Goal: Transaction & Acquisition: Purchase product/service

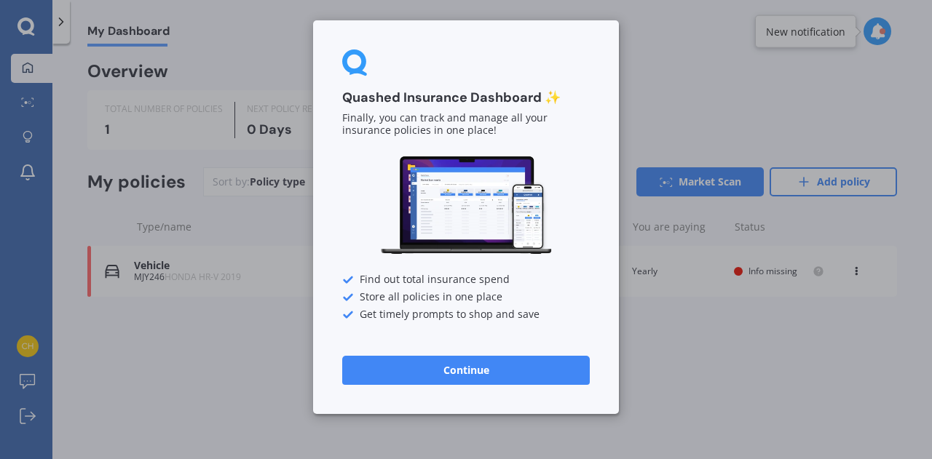
click at [534, 376] on button "Continue" at bounding box center [466, 370] width 248 height 29
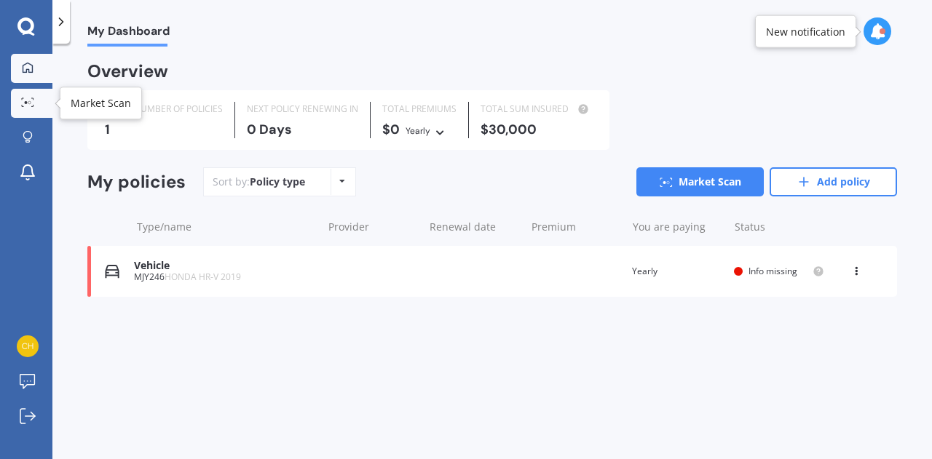
click at [41, 109] on link "Market Scan" at bounding box center [32, 103] width 42 height 29
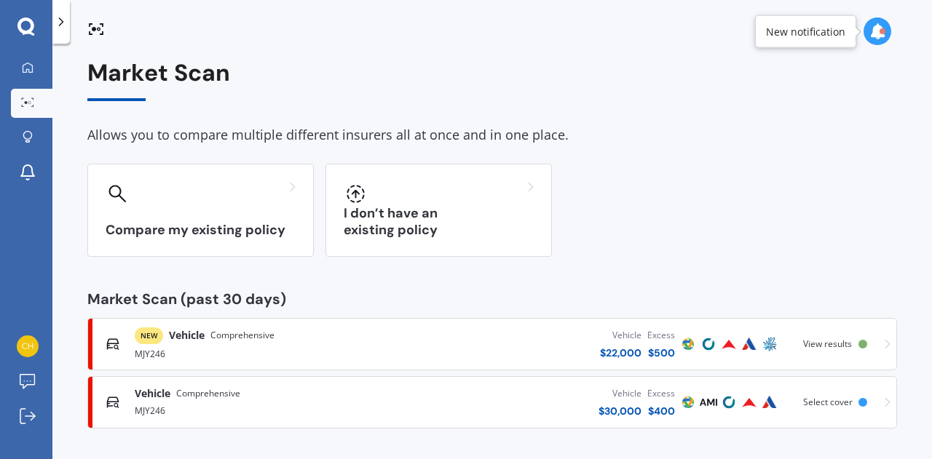
scroll to position [6, 0]
click at [248, 337] on span "Comprehensive" at bounding box center [242, 334] width 64 height 15
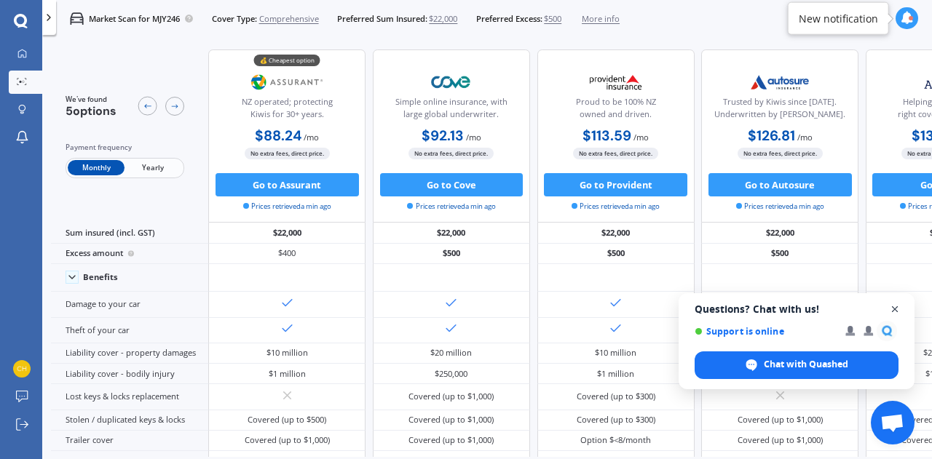
click at [893, 307] on span "Open chat" at bounding box center [895, 310] width 18 height 18
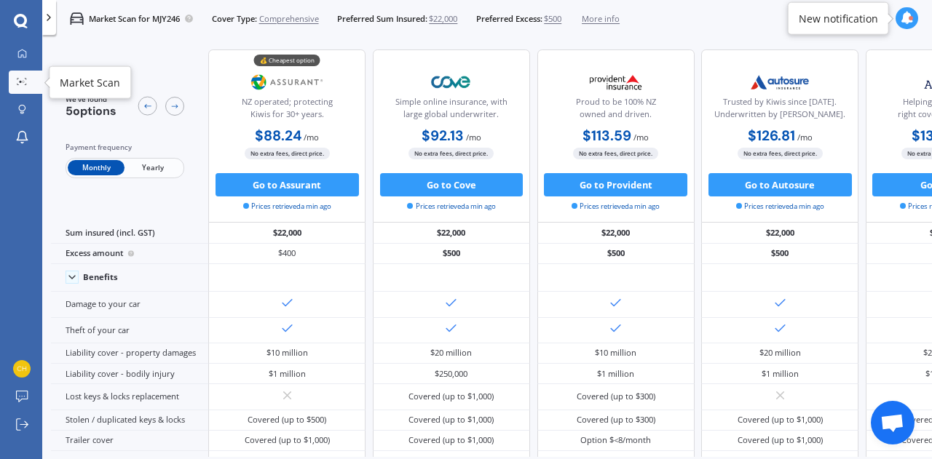
click at [28, 76] on link "Market Scan" at bounding box center [25, 82] width 33 height 23
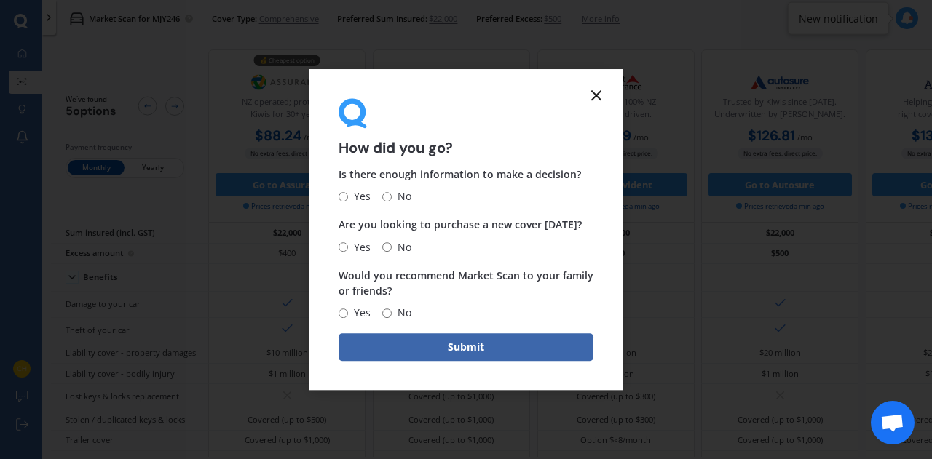
click at [591, 90] on icon at bounding box center [596, 95] width 17 height 17
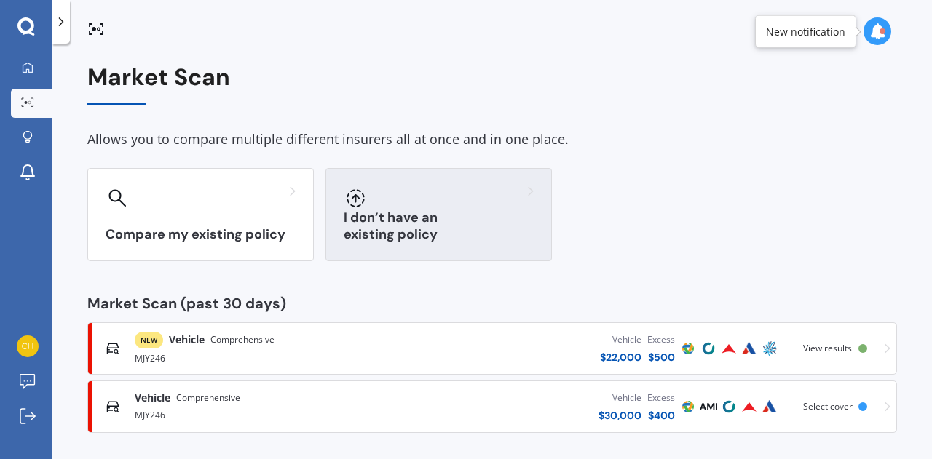
click at [387, 223] on div "I don’t have an existing policy" at bounding box center [438, 214] width 226 height 93
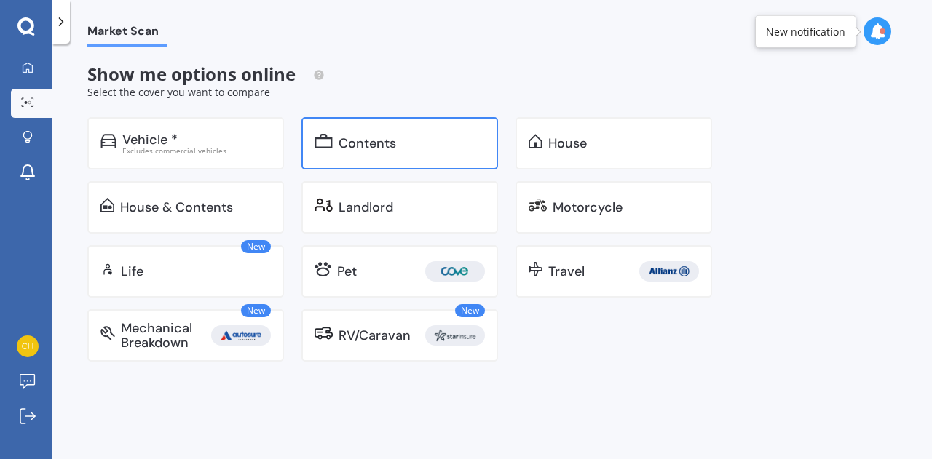
click at [405, 142] on div "Contents" at bounding box center [412, 143] width 146 height 15
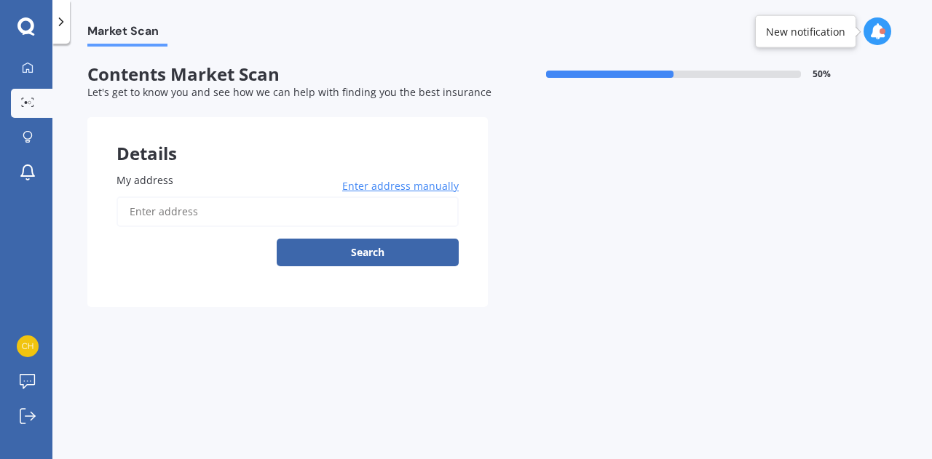
click at [255, 218] on input "My address" at bounding box center [288, 212] width 342 height 31
type input "[STREET_ADDRESS]"
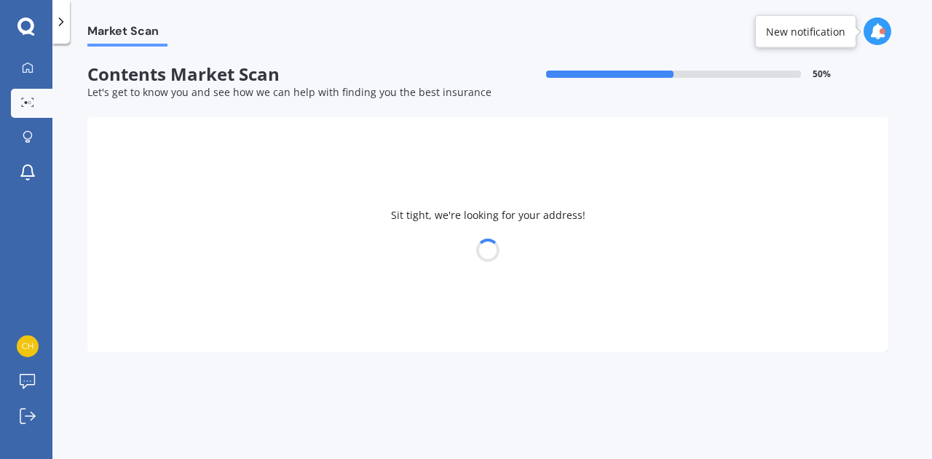
select select "05"
select select "02"
select select "1991"
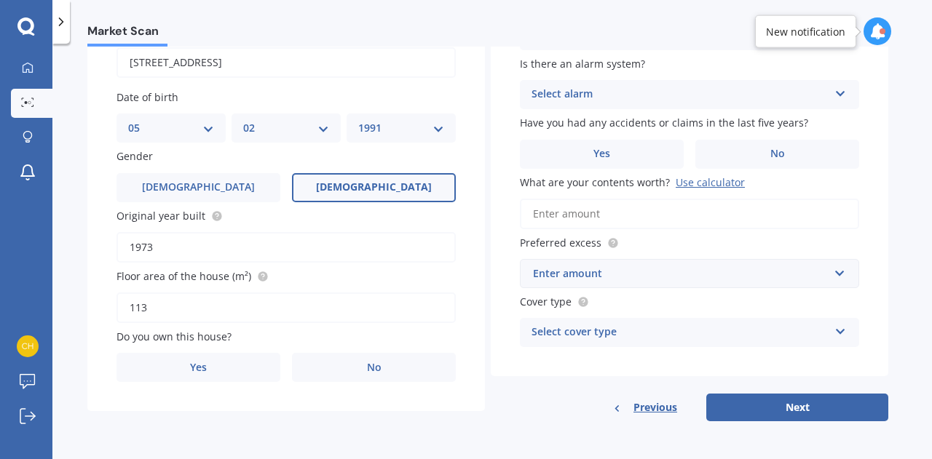
scroll to position [150, 0]
click at [214, 356] on label "Yes" at bounding box center [199, 367] width 164 height 29
click at [0, 0] on input "Yes" at bounding box center [0, 0] width 0 height 0
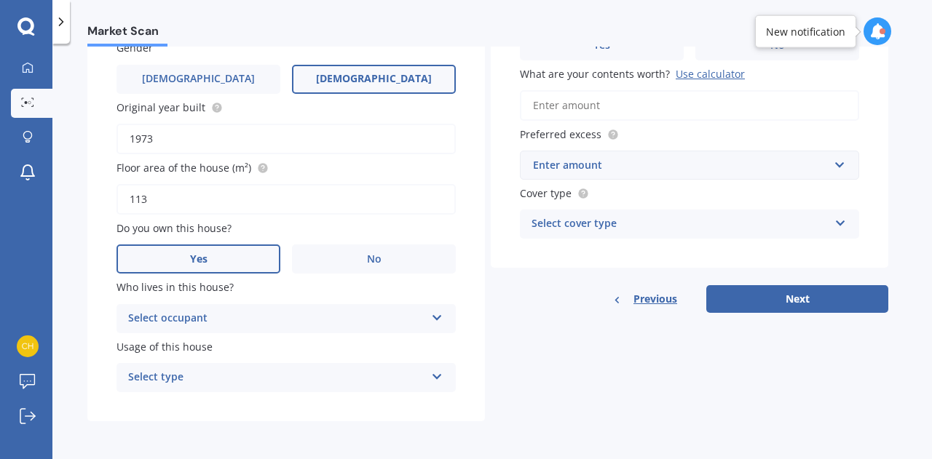
scroll to position [259, 0]
click at [364, 320] on div "Select occupant" at bounding box center [276, 318] width 297 height 17
click at [347, 347] on div "Owner" at bounding box center [286, 347] width 338 height 26
click at [342, 374] on div "Select type" at bounding box center [276, 377] width 297 height 17
click at [328, 406] on div "Permanent" at bounding box center [286, 406] width 338 height 26
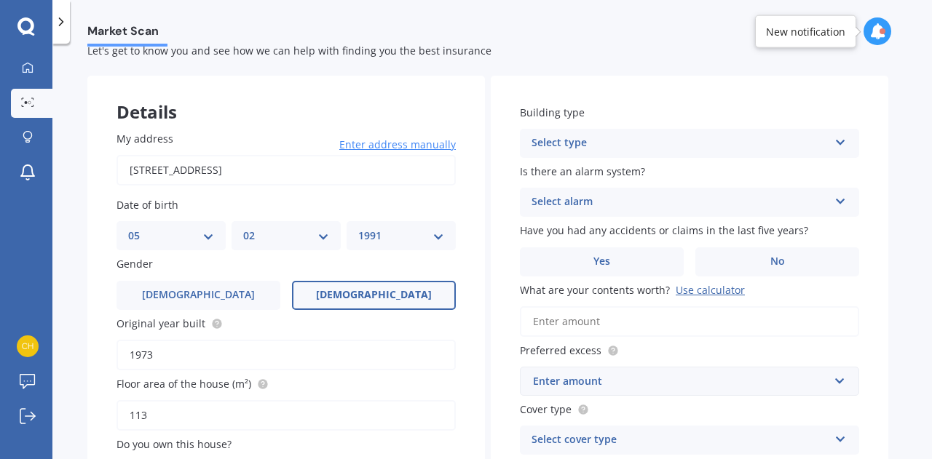
scroll to position [41, 0]
click at [642, 133] on div "Select type Freestanding Multi-unit (in a block of 6 or less) Multi-unit (in a …" at bounding box center [689, 144] width 339 height 29
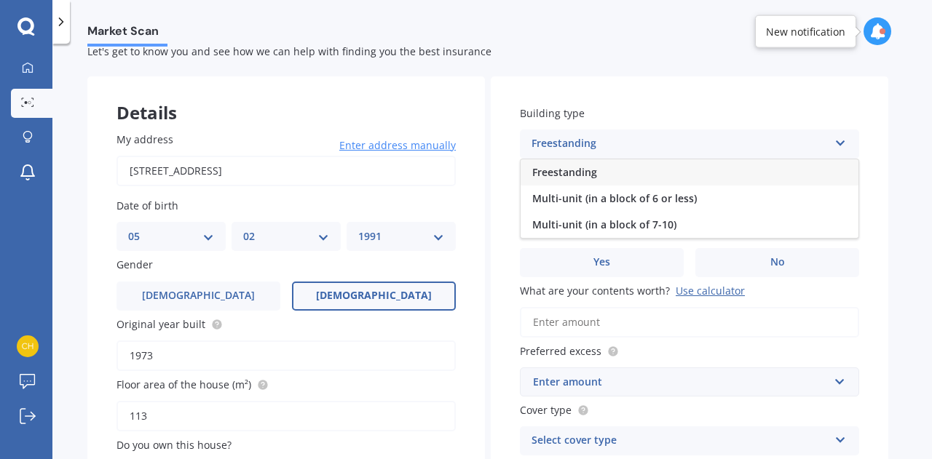
click at [636, 176] on div "Freestanding" at bounding box center [690, 172] width 338 height 26
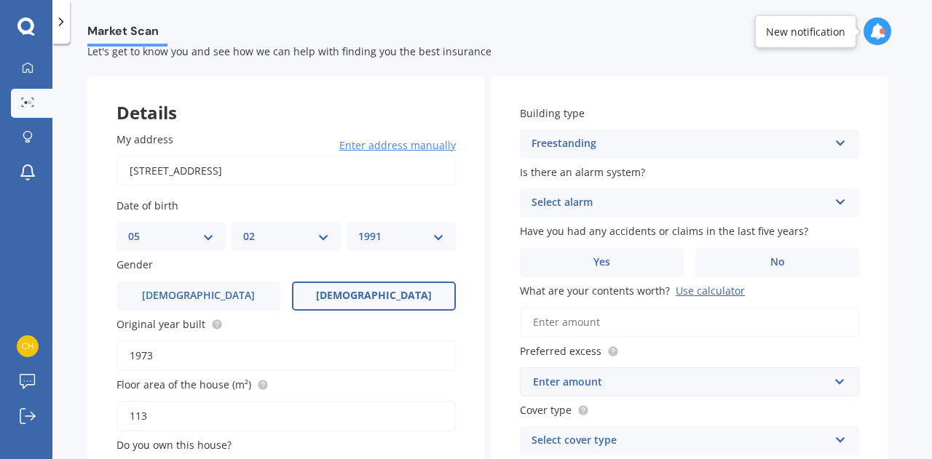
click at [628, 210] on div "Select alarm" at bounding box center [680, 202] width 297 height 17
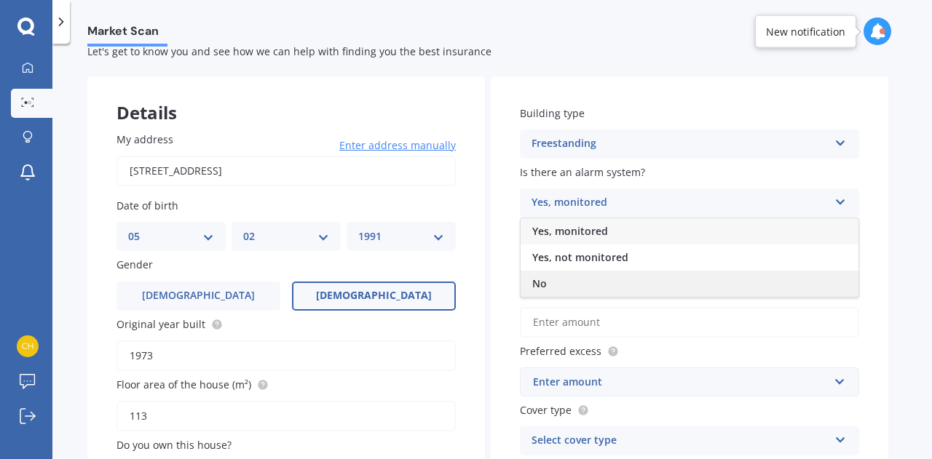
click at [620, 280] on div "No" at bounding box center [690, 284] width 338 height 26
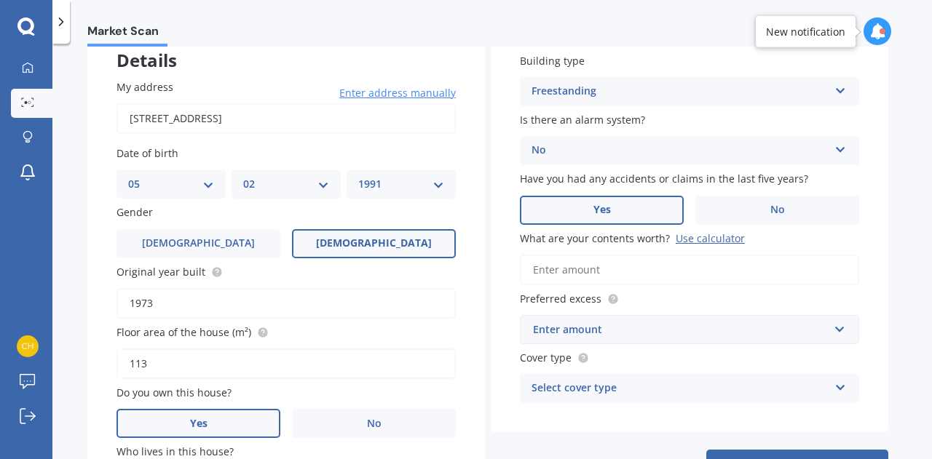
scroll to position [114, 0]
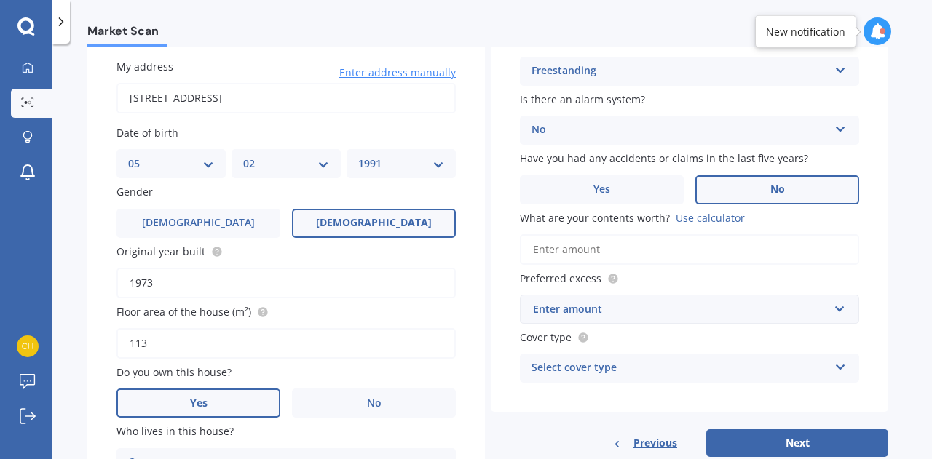
click at [734, 182] on label "No" at bounding box center [777, 189] width 164 height 29
click at [0, 0] on input "No" at bounding box center [0, 0] width 0 height 0
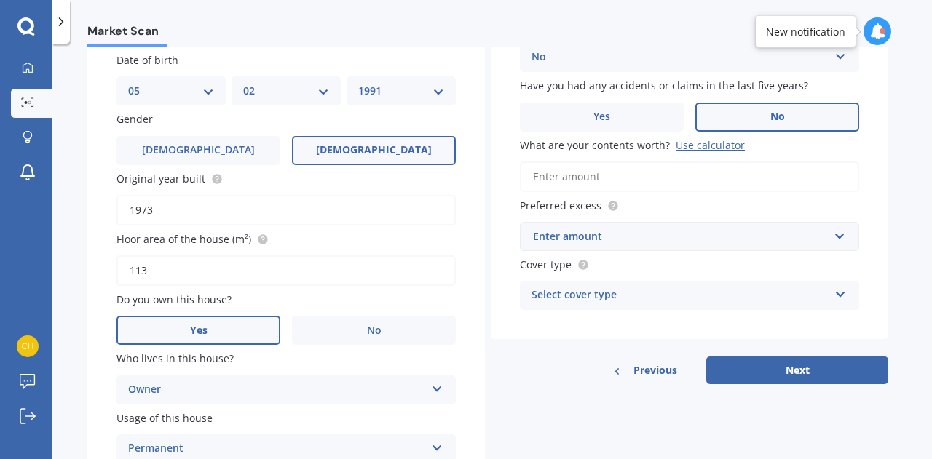
click at [621, 182] on input "What are your contents worth? Use calculator" at bounding box center [689, 177] width 339 height 31
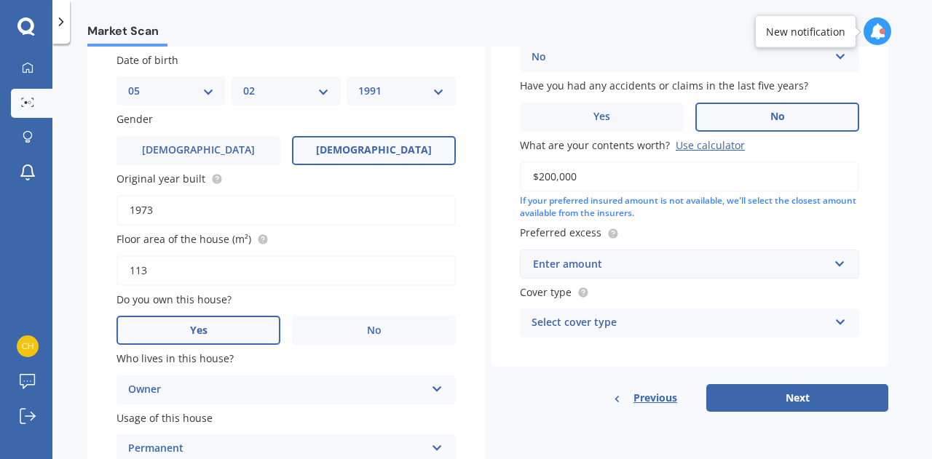
type input "$200,000"
click at [658, 272] on div "Enter amount" at bounding box center [681, 264] width 296 height 16
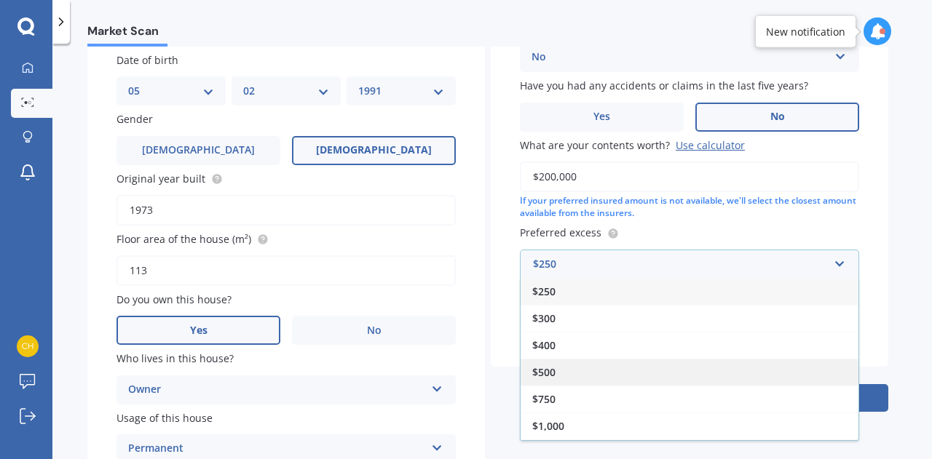
click at [623, 364] on div "$500" at bounding box center [690, 372] width 338 height 27
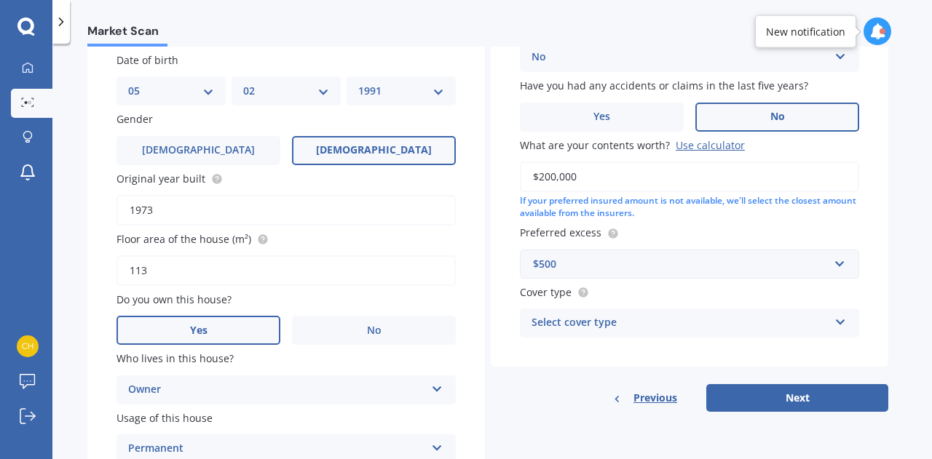
click at [624, 332] on div "Select cover type" at bounding box center [680, 323] width 297 height 17
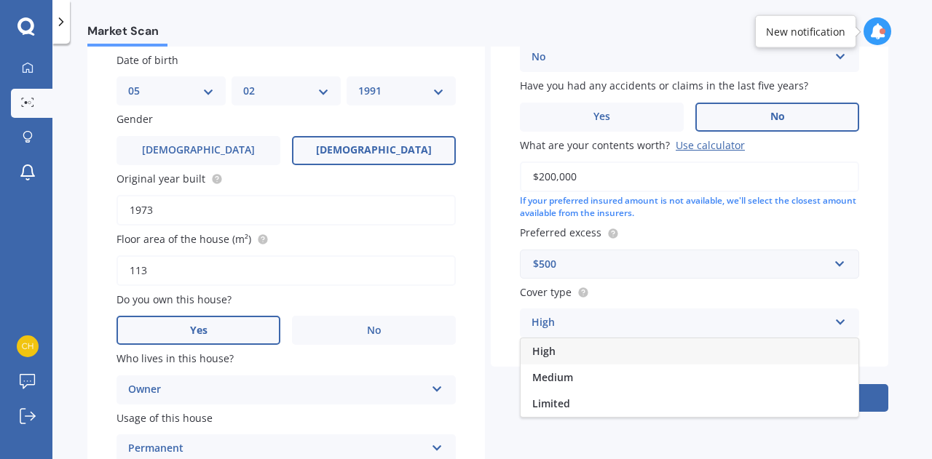
click at [616, 357] on div "High" at bounding box center [690, 352] width 338 height 26
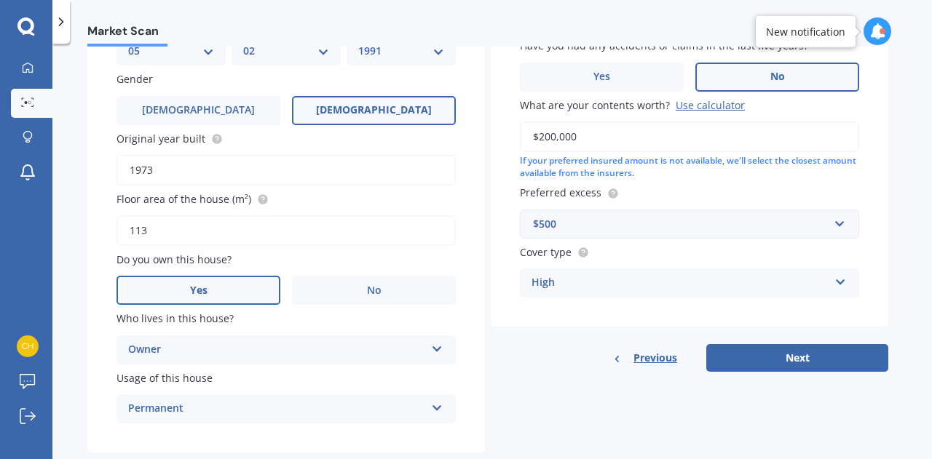
scroll to position [259, 0]
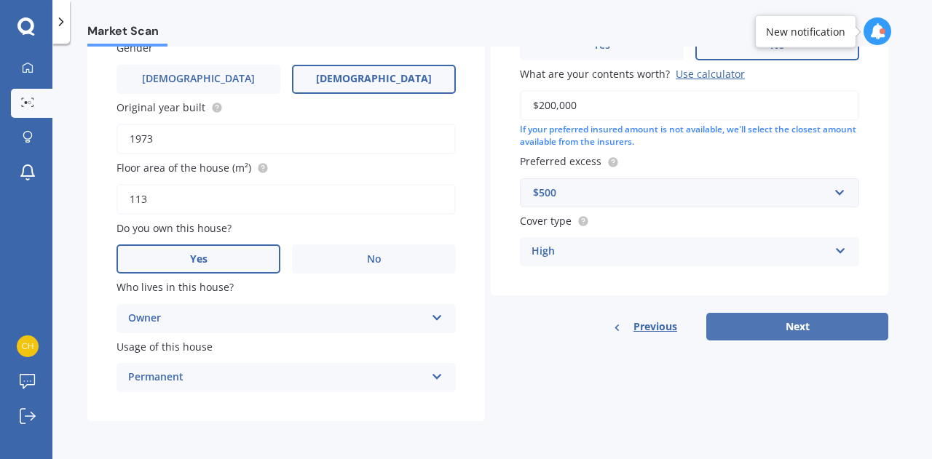
click at [760, 324] on button "Next" at bounding box center [797, 327] width 182 height 28
select select "05"
select select "02"
select select "1991"
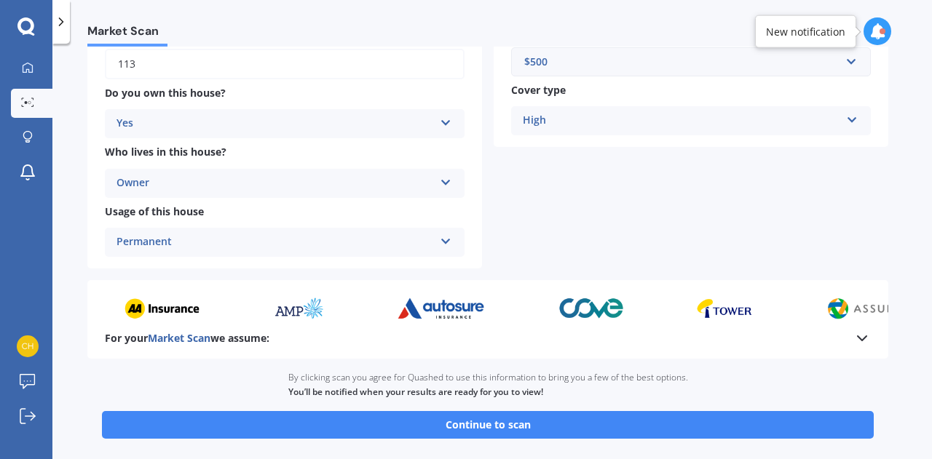
scroll to position [414, 0]
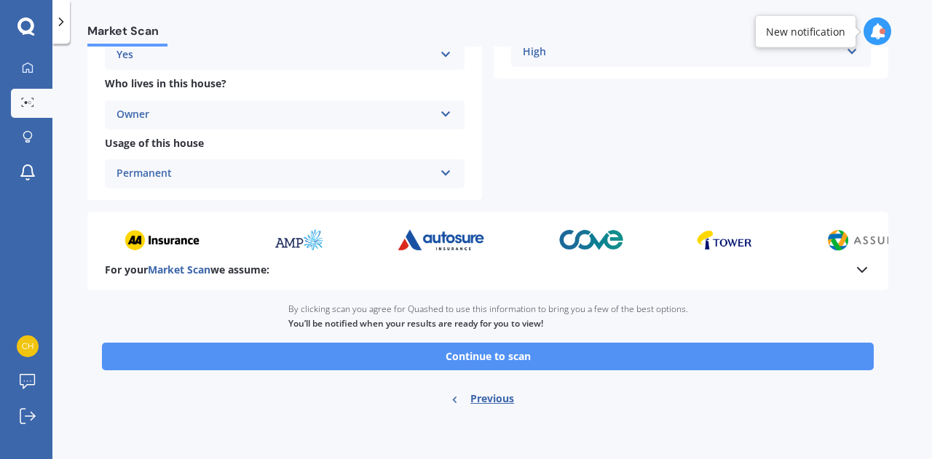
click at [462, 347] on button "Continue to scan" at bounding box center [488, 357] width 772 height 28
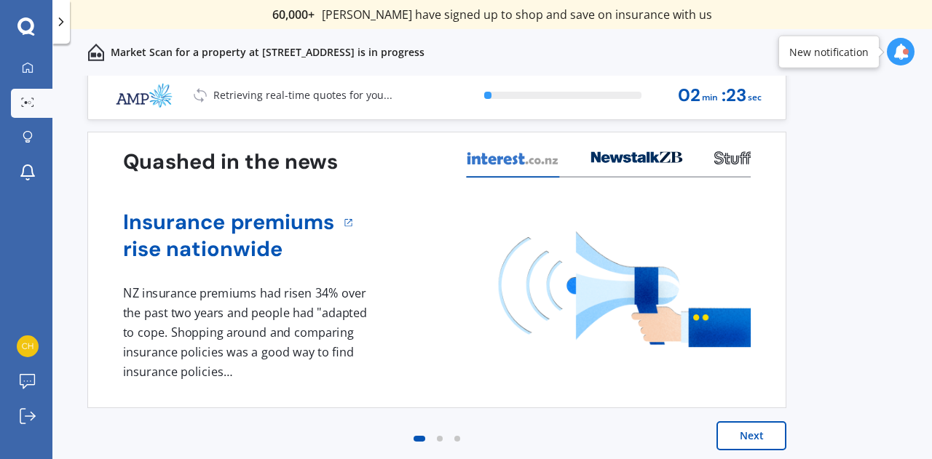
scroll to position [10, 0]
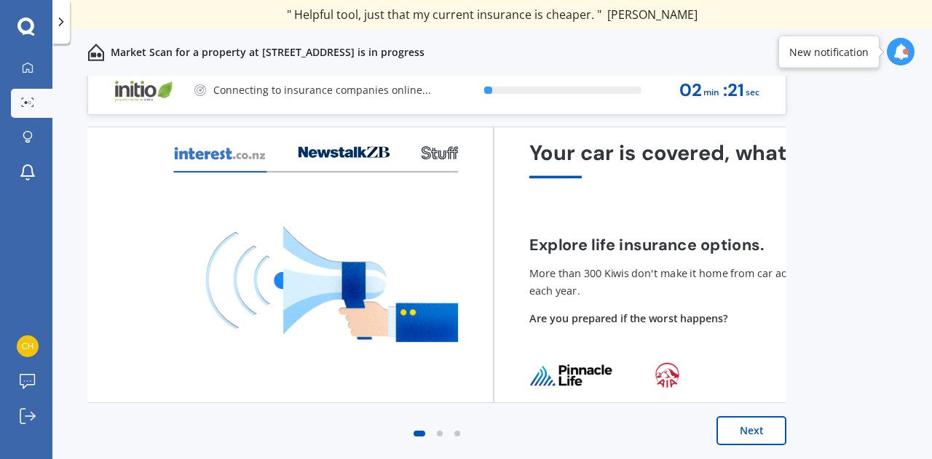
drag, startPoint x: 554, startPoint y: 330, endPoint x: 239, endPoint y: 312, distance: 315.8
click at [239, 312] on img at bounding box center [332, 284] width 252 height 116
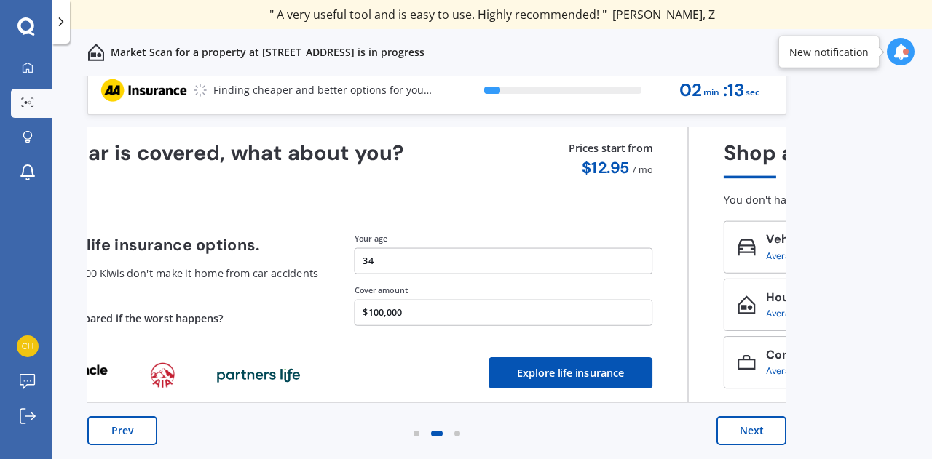
drag, startPoint x: 596, startPoint y: 218, endPoint x: 366, endPoint y: 208, distance: 230.3
click at [396, 208] on div "Your car is covered, what about you? Explore life insurance options. More than …" at bounding box center [339, 265] width 628 height 248
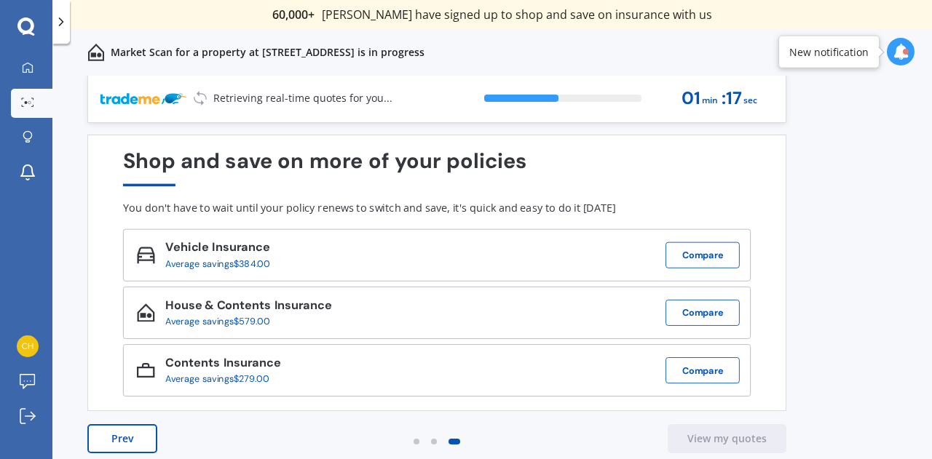
scroll to position [0, 0]
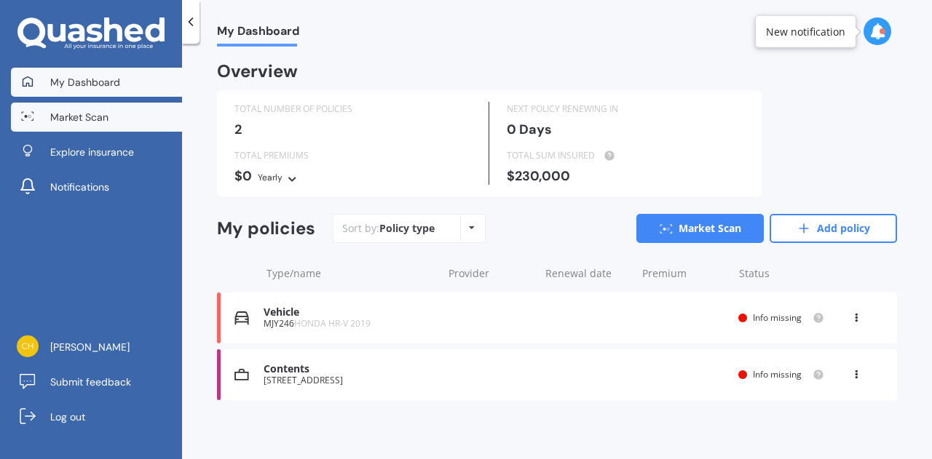
click at [105, 111] on span "Market Scan" at bounding box center [79, 117] width 58 height 15
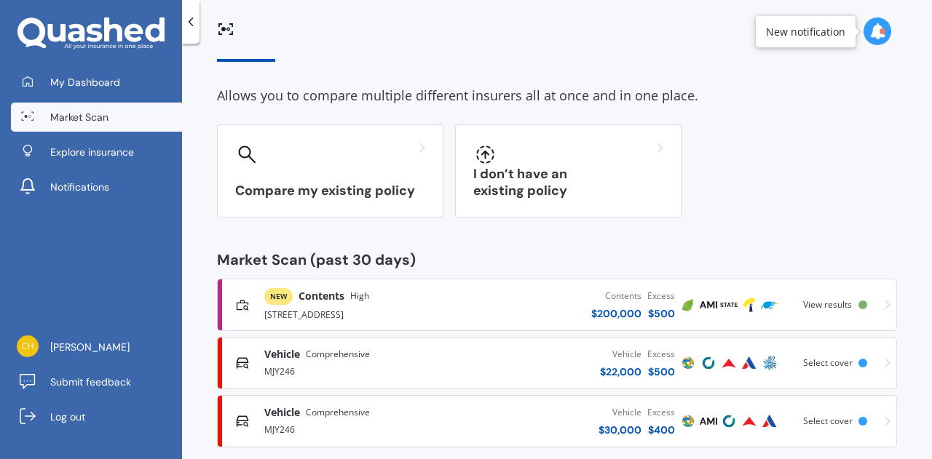
scroll to position [64, 0]
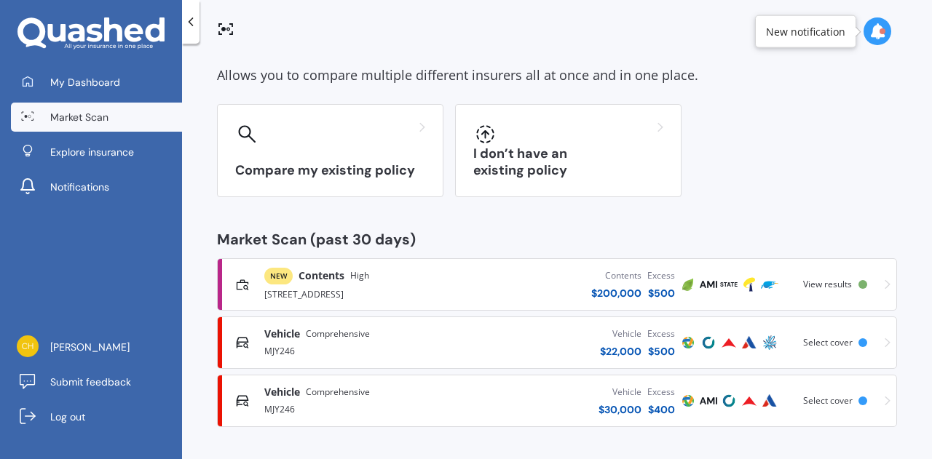
click at [311, 276] on span "Contents" at bounding box center [322, 276] width 46 height 15
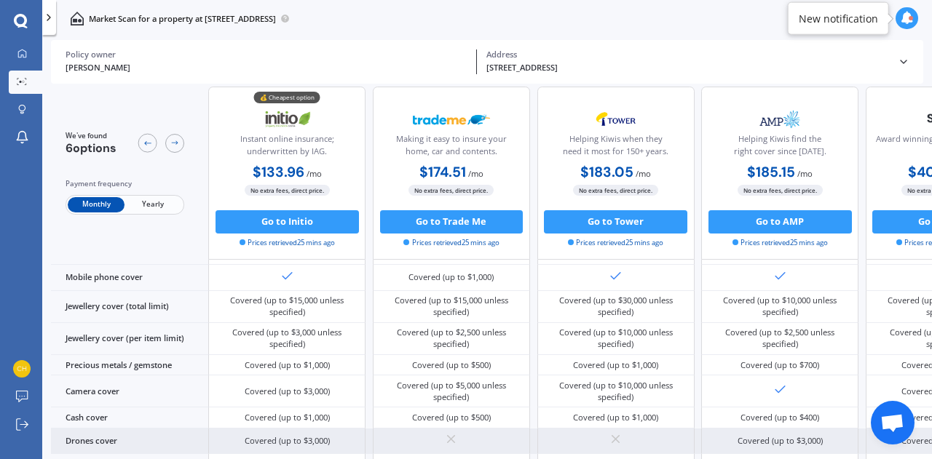
scroll to position [363, 0]
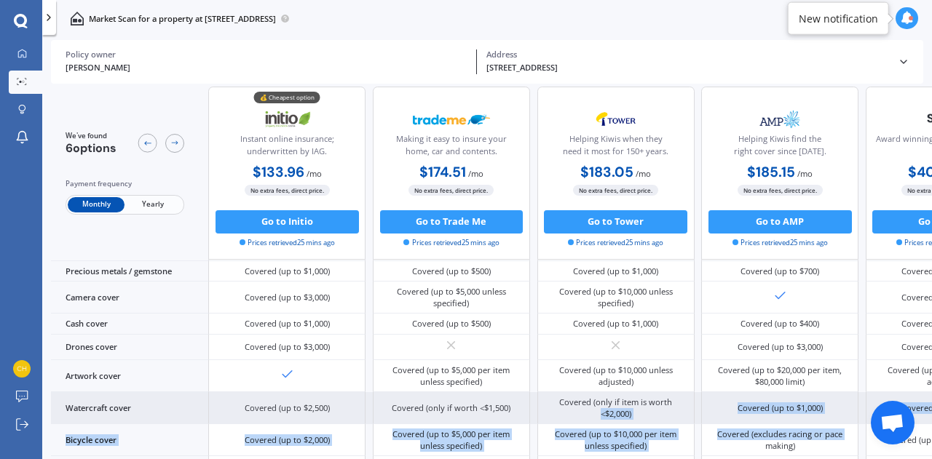
drag, startPoint x: 672, startPoint y: 454, endPoint x: 699, endPoint y: 454, distance: 26.9
click at [699, 454] on div "Sum insured (incl. GST) $220,000 $200,000 $200,000 $199,999 $200,000 $200,000 E…" at bounding box center [619, 403] width 1136 height 992
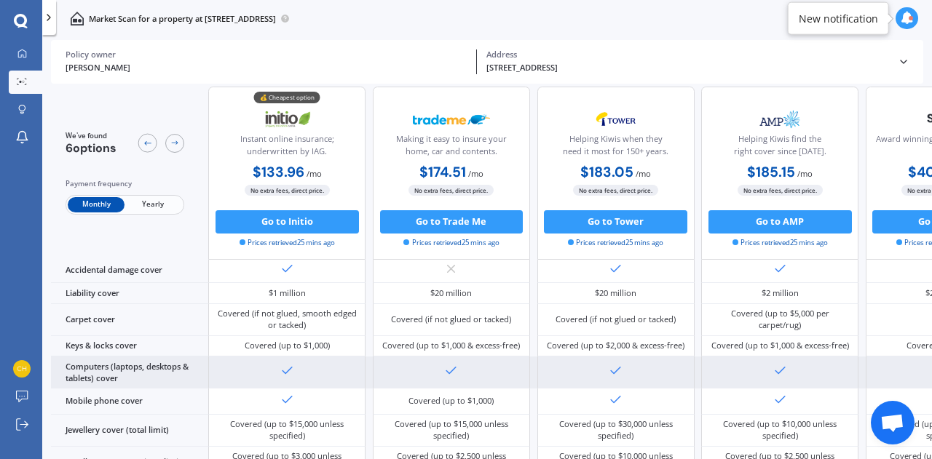
scroll to position [273, 0]
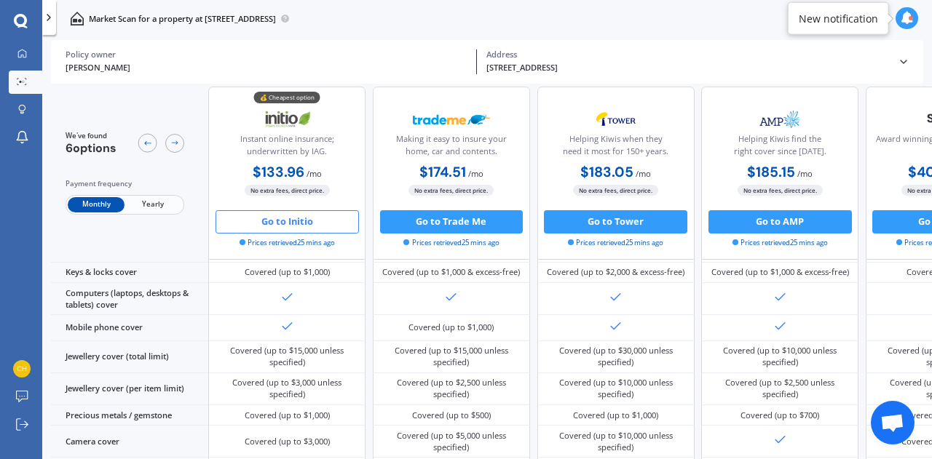
click at [323, 225] on button "Go to Initio" at bounding box center [287, 221] width 143 height 23
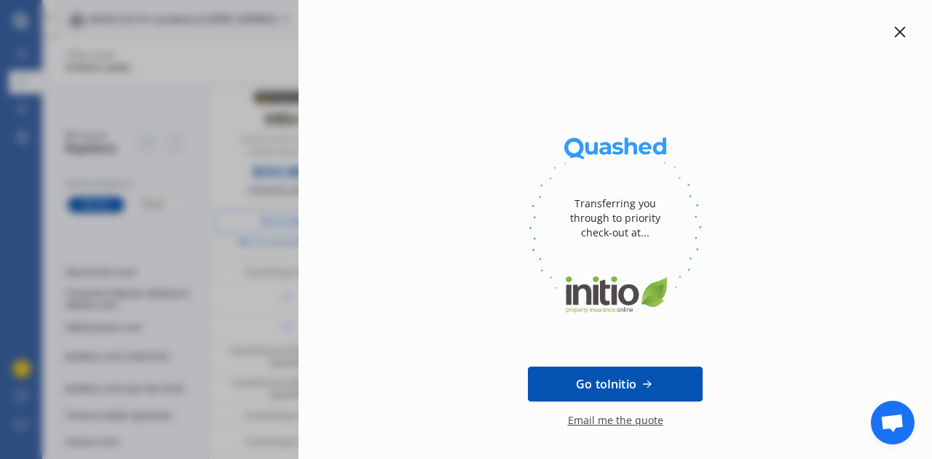
click at [896, 31] on icon at bounding box center [900, 32] width 12 height 12
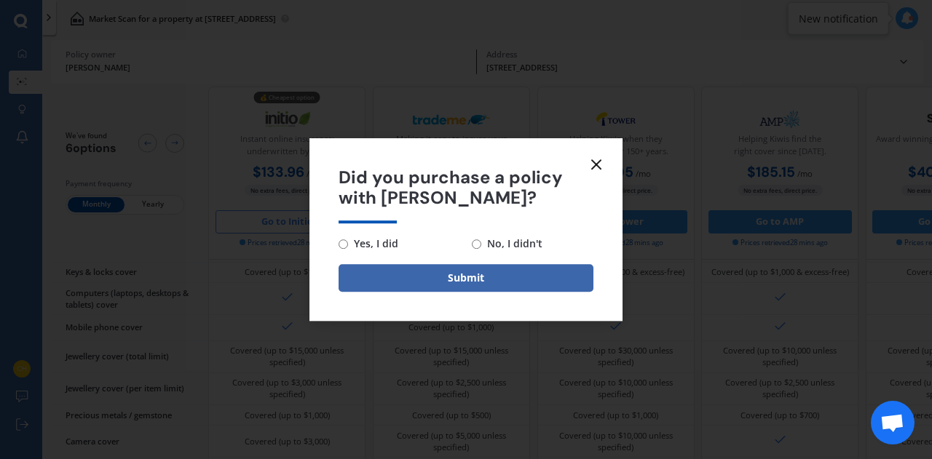
click at [507, 243] on span "No, I didn't" at bounding box center [511, 243] width 61 height 17
click at [481, 243] on input "No, I didn't" at bounding box center [476, 244] width 9 height 9
radio input "true"
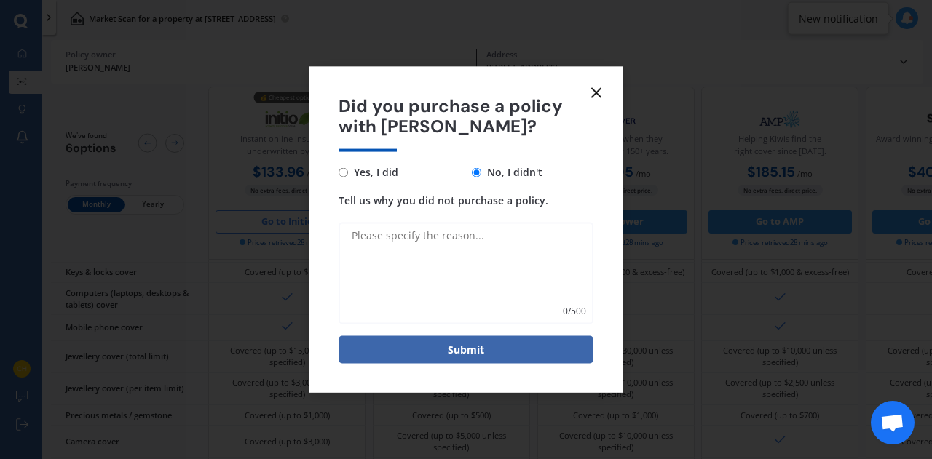
click at [597, 94] on line at bounding box center [596, 92] width 9 height 9
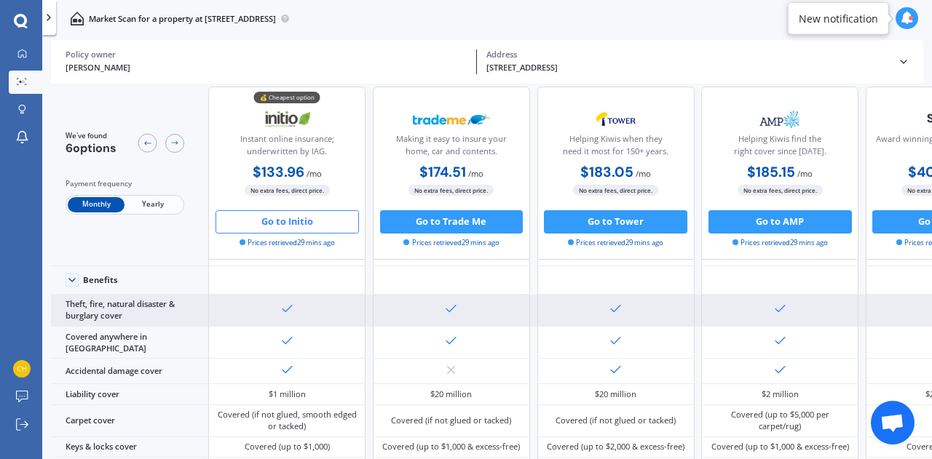
scroll to position [0, 0]
